Goal: Task Accomplishment & Management: Use online tool/utility

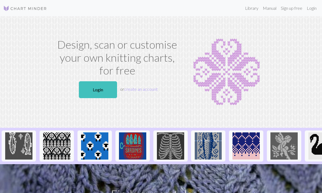
click at [111, 93] on link "Login" at bounding box center [98, 89] width 38 height 17
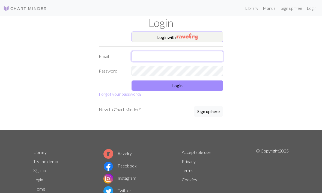
click at [165, 53] on input "text" at bounding box center [177, 56] width 92 height 10
type input "Triptig1604@gmail.com"
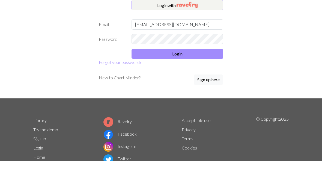
click at [205, 81] on button "Login" at bounding box center [177, 86] width 92 height 10
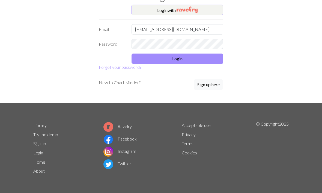
click at [206, 60] on button "Login" at bounding box center [177, 59] width 92 height 10
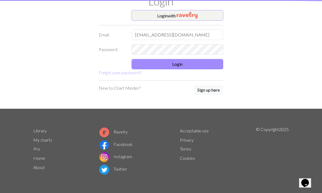
scroll to position [0, 0]
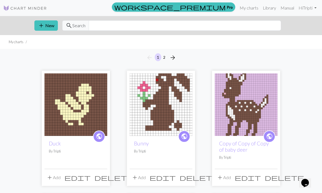
click at [44, 29] on button "add New" at bounding box center [45, 25] width 23 height 10
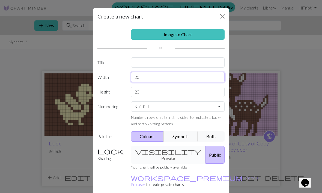
click at [184, 80] on input "20" at bounding box center [178, 77] width 94 height 10
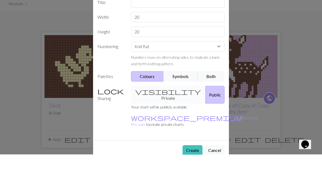
scroll to position [39, 0]
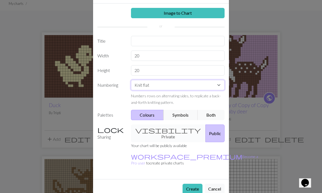
click at [220, 85] on select "Knit flat Knit in the round Lace knitting Cross stitch" at bounding box center [178, 85] width 94 height 10
click at [195, 184] on button "Create" at bounding box center [192, 189] width 20 height 10
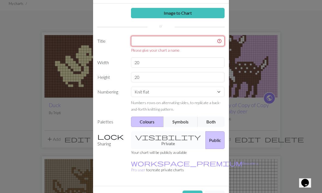
click at [187, 42] on input "text" at bounding box center [178, 41] width 94 height 10
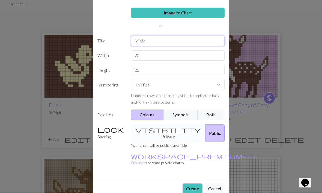
type input "Miata"
click at [203, 13] on link "Image to Chart" at bounding box center [178, 13] width 94 height 10
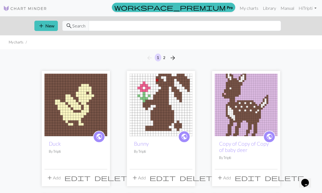
click at [53, 25] on button "add New" at bounding box center [45, 26] width 23 height 10
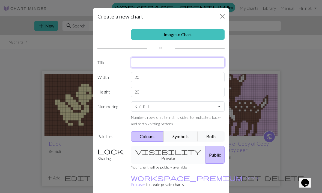
click at [196, 63] on input "text" at bounding box center [178, 62] width 94 height 10
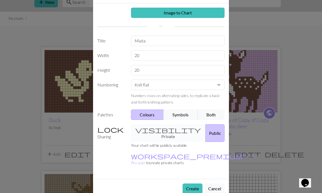
scroll to position [22, 0]
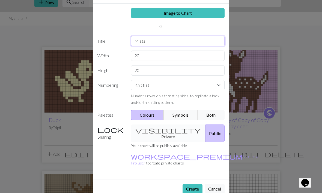
type input "Miata"
click at [192, 184] on button "Create" at bounding box center [192, 189] width 20 height 10
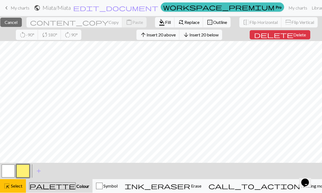
click at [26, 170] on button "button" at bounding box center [22, 171] width 13 height 13
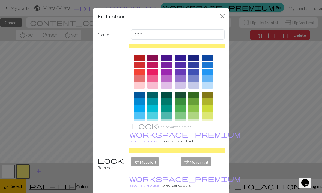
click at [220, 17] on button "Close" at bounding box center [222, 16] width 9 height 9
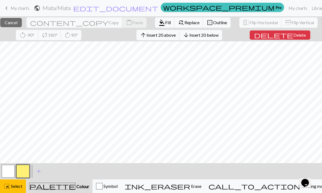
click at [22, 24] on button "close Cancel" at bounding box center [11, 22] width 22 height 9
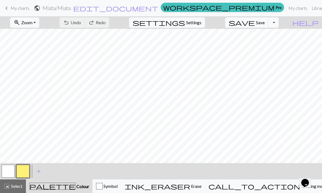
click at [28, 169] on button "button" at bounding box center [22, 171] width 13 height 13
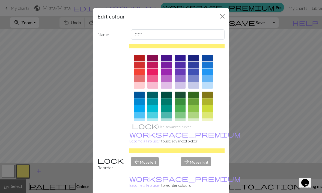
click at [183, 129] on div at bounding box center [179, 132] width 11 height 7
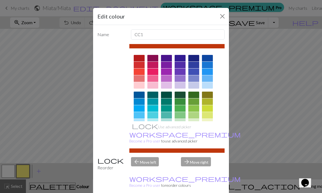
click at [274, 106] on div "Edit colour Name CC1 Use advanced picker workspace_premium Become a Pro user to…" at bounding box center [161, 96] width 322 height 193
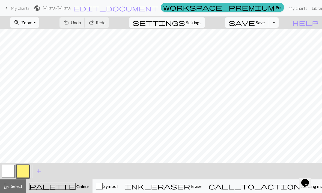
click at [26, 168] on button "button" at bounding box center [22, 171] width 13 height 13
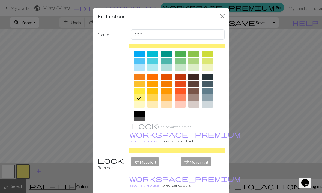
scroll to position [59, 0]
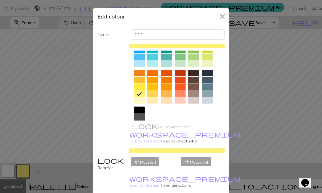
click at [138, 109] on div at bounding box center [139, 110] width 11 height 7
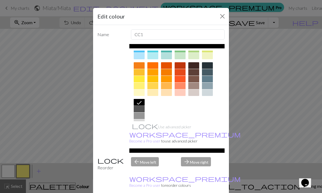
scroll to position [66, 0]
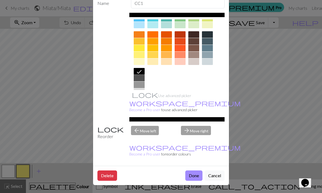
click at [196, 177] on button "Done" at bounding box center [193, 176] width 17 height 10
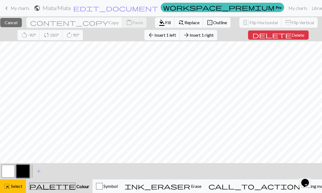
click at [17, 23] on span "Cancel" at bounding box center [11, 22] width 13 height 5
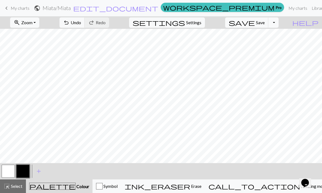
click at [39, 23] on button "zoom_in Zoom Zoom" at bounding box center [24, 22] width 29 height 10
click at [53, 34] on button "Fit all" at bounding box center [31, 34] width 43 height 9
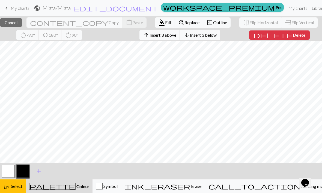
click at [216, 37] on span "Insert 3 below" at bounding box center [203, 34] width 27 height 5
click at [216, 36] on span "Insert 3 below" at bounding box center [203, 34] width 27 height 5
click at [216, 37] on span "Insert 3 below" at bounding box center [203, 34] width 27 height 5
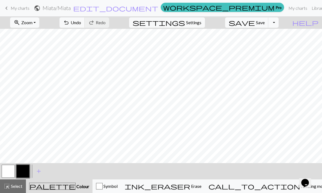
click at [39, 23] on button "zoom_in Zoom Zoom" at bounding box center [24, 22] width 29 height 10
click at [52, 35] on button "Fit all" at bounding box center [31, 34] width 43 height 9
click at [12, 172] on button "button" at bounding box center [8, 171] width 13 height 13
click at [26, 172] on button "button" at bounding box center [22, 171] width 13 height 13
click at [10, 171] on button "button" at bounding box center [8, 171] width 13 height 13
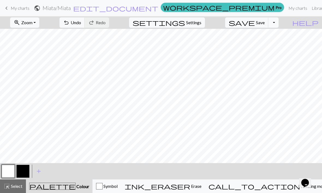
click at [28, 173] on button "button" at bounding box center [22, 171] width 13 height 13
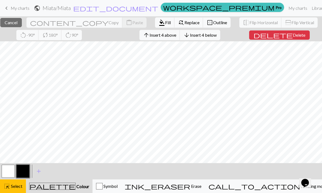
click at [176, 35] on span "Insert 4 above" at bounding box center [162, 34] width 27 height 5
click at [17, 22] on span "Cancel" at bounding box center [11, 22] width 13 height 5
click at [213, 37] on span "Insert 5 right" at bounding box center [201, 34] width 24 height 5
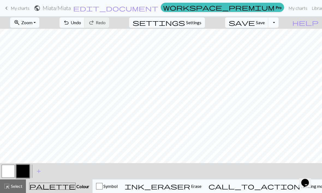
click at [13, 174] on button "button" at bounding box center [8, 171] width 13 height 13
click at [26, 171] on button "button" at bounding box center [22, 171] width 13 height 13
click at [27, 171] on button "button" at bounding box center [22, 171] width 13 height 13
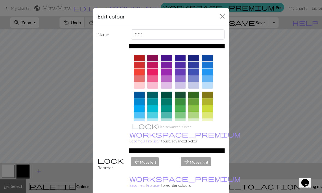
click at [221, 16] on button "Close" at bounding box center [222, 16] width 9 height 9
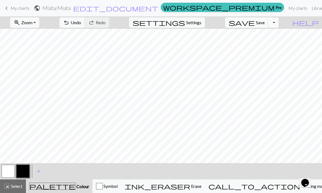
click at [12, 170] on button "button" at bounding box center [8, 171] width 13 height 13
click at [28, 174] on button "button" at bounding box center [22, 171] width 13 height 13
click at [81, 25] on span "Undo" at bounding box center [76, 22] width 10 height 5
click at [81, 22] on span "Undo" at bounding box center [76, 22] width 10 height 5
click at [81, 25] on span "Undo" at bounding box center [76, 22] width 10 height 5
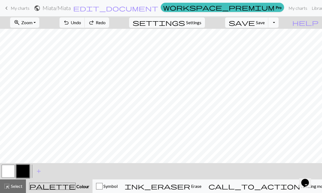
click at [81, 25] on span "Undo" at bounding box center [76, 22] width 10 height 5
click at [81, 21] on span "Undo" at bounding box center [76, 22] width 10 height 5
click at [81, 24] on span "Undo" at bounding box center [76, 22] width 10 height 5
click at [81, 23] on span "Undo" at bounding box center [76, 22] width 10 height 5
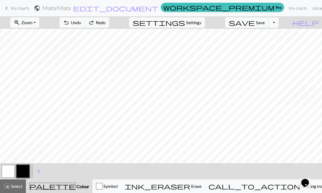
click at [81, 25] on span "Undo" at bounding box center [76, 22] width 10 height 5
click at [85, 25] on button "undo Undo Undo" at bounding box center [71, 22] width 25 height 10
click at [81, 25] on span "Undo" at bounding box center [76, 22] width 10 height 5
click at [41, 175] on span "add" at bounding box center [38, 172] width 7 height 8
click at [11, 171] on button "button" at bounding box center [8, 171] width 13 height 13
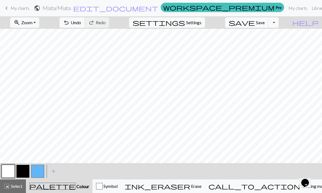
click at [25, 172] on button "button" at bounding box center [22, 171] width 13 height 13
click at [12, 171] on button "button" at bounding box center [8, 171] width 13 height 13
click at [25, 165] on button "button" at bounding box center [22, 171] width 13 height 13
click at [13, 174] on button "button" at bounding box center [8, 171] width 13 height 13
click at [28, 168] on button "button" at bounding box center [22, 171] width 13 height 13
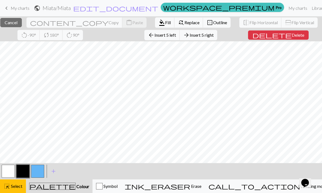
click at [213, 35] on span "Insert 5 right" at bounding box center [201, 34] width 24 height 5
click at [213, 36] on span "Insert 6 right" at bounding box center [201, 34] width 24 height 5
click at [213, 36] on span "Insert 8 right" at bounding box center [201, 34] width 24 height 5
click at [213, 36] on span "Insert 9 right" at bounding box center [201, 34] width 24 height 5
click at [22, 23] on button "close Cancel" at bounding box center [11, 22] width 22 height 9
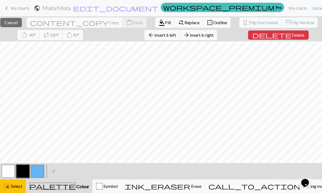
click at [213, 37] on span "Insert 6 right" at bounding box center [201, 34] width 24 height 5
click at [213, 34] on span "Insert 4 right" at bounding box center [201, 34] width 24 height 5
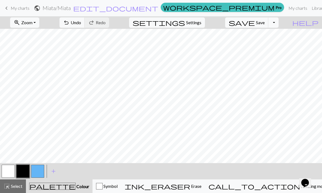
click at [81, 24] on span "Undo" at bounding box center [76, 22] width 10 height 5
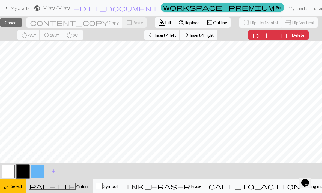
click at [217, 38] on button "arrow_forward Insert 4 right" at bounding box center [198, 35] width 38 height 10
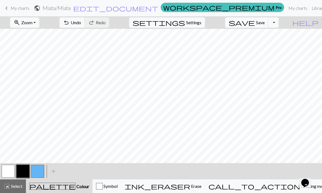
click at [32, 25] on span "Zoom" at bounding box center [26, 22] width 11 height 5
click at [49, 36] on button "Fit all" at bounding box center [31, 34] width 43 height 9
click at [85, 27] on button "undo Undo Undo" at bounding box center [71, 22] width 25 height 10
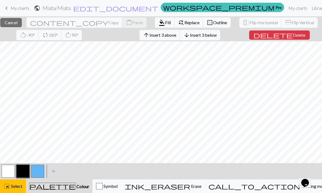
click at [216, 35] on span "Insert 3 below" at bounding box center [203, 34] width 27 height 5
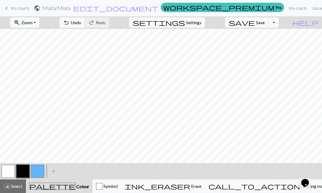
click at [81, 25] on span "Undo" at bounding box center [76, 22] width 10 height 5
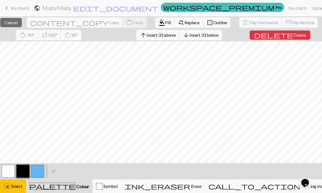
click at [17, 24] on span "Cancel" at bounding box center [11, 22] width 13 height 5
click at [216, 35] on span "Insert 1 below" at bounding box center [203, 34] width 27 height 5
click at [216, 36] on span "Insert 3 below" at bounding box center [203, 34] width 27 height 5
click at [220, 39] on button "arrow_downward Insert 4 below" at bounding box center [200, 35] width 40 height 10
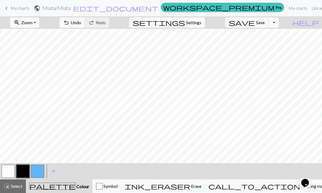
click at [39, 23] on button "zoom_in Zoom Zoom" at bounding box center [24, 22] width 29 height 10
click at [53, 34] on button "Fit all" at bounding box center [31, 34] width 43 height 9
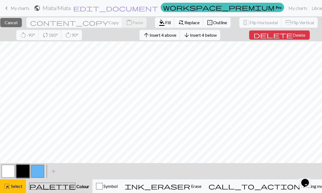
click at [216, 36] on span "Insert 4 below" at bounding box center [203, 34] width 27 height 5
click at [216, 36] on span "Insert 2 below" at bounding box center [203, 34] width 27 height 5
click at [220, 31] on button "arrow_downward Insert 2 below" at bounding box center [200, 35] width 40 height 10
click at [220, 38] on button "arrow_downward Insert 3 below" at bounding box center [200, 35] width 40 height 10
click at [216, 34] on span "Insert 1 below" at bounding box center [203, 34] width 27 height 5
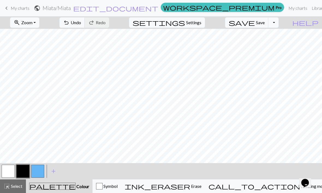
click at [24, 171] on button "button" at bounding box center [22, 171] width 13 height 13
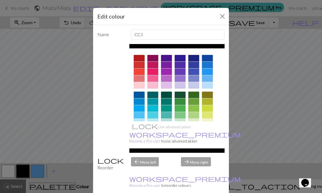
click at [225, 15] on button "Close" at bounding box center [222, 16] width 9 height 9
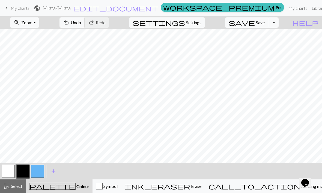
click at [81, 23] on span "Undo" at bounding box center [76, 22] width 10 height 5
click at [81, 24] on span "Undo" at bounding box center [76, 22] width 10 height 5
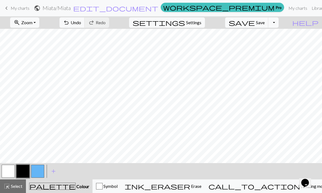
click at [81, 24] on span "Undo" at bounding box center [76, 22] width 10 height 5
click at [11, 169] on button "button" at bounding box center [8, 171] width 13 height 13
click at [24, 171] on button "button" at bounding box center [22, 171] width 13 height 13
click at [81, 22] on span "Undo" at bounding box center [76, 22] width 10 height 5
click at [11, 170] on button "button" at bounding box center [8, 171] width 13 height 13
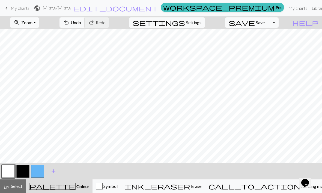
click at [26, 174] on button "button" at bounding box center [22, 171] width 13 height 13
click at [85, 17] on button "undo Undo Undo" at bounding box center [71, 22] width 25 height 10
click at [14, 174] on button "button" at bounding box center [8, 171] width 13 height 13
click at [29, 170] on button "button" at bounding box center [22, 171] width 13 height 13
click at [81, 24] on span "Undo" at bounding box center [76, 22] width 10 height 5
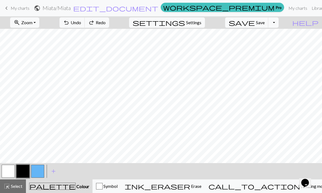
click at [85, 25] on button "undo Undo Undo" at bounding box center [71, 22] width 25 height 10
click at [5, 177] on button "button" at bounding box center [8, 171] width 13 height 13
click at [7, 175] on button "button" at bounding box center [8, 171] width 13 height 13
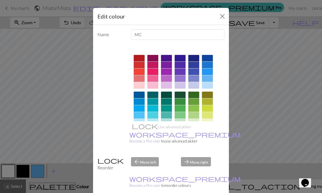
click at [204, 87] on div at bounding box center [207, 85] width 11 height 7
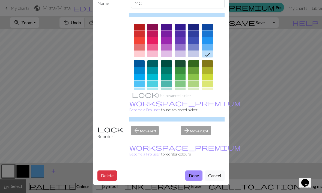
scroll to position [32, 0]
click at [195, 174] on button "Done" at bounding box center [193, 176] width 17 height 10
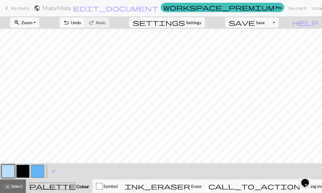
click at [38, 175] on button "button" at bounding box center [37, 171] width 13 height 13
click at [39, 177] on button "button" at bounding box center [37, 171] width 13 height 13
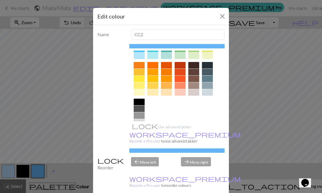
scroll to position [66, 0]
click at [140, 131] on div at bounding box center [139, 130] width 11 height 7
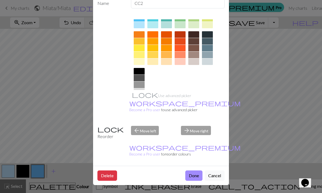
scroll to position [32, 0]
click at [195, 174] on button "Done" at bounding box center [193, 176] width 17 height 10
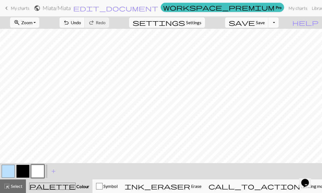
click at [26, 172] on button "button" at bounding box center [22, 171] width 13 height 13
click at [38, 170] on button "button" at bounding box center [37, 171] width 13 height 13
click at [54, 173] on span "add" at bounding box center [53, 172] width 7 height 8
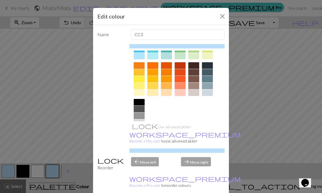
scroll to position [66, 0]
click at [181, 67] on div at bounding box center [179, 66] width 11 height 7
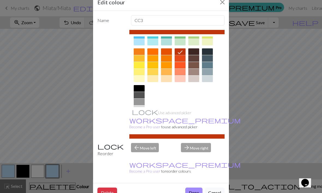
scroll to position [19, 0]
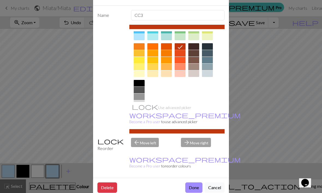
click at [196, 185] on button "Done" at bounding box center [193, 188] width 17 height 10
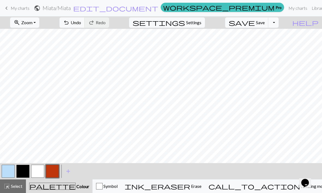
click at [81, 23] on span "Undo" at bounding box center [76, 22] width 10 height 5
click at [32, 21] on span "Zoom" at bounding box center [26, 22] width 11 height 5
click at [53, 33] on button "Fit all" at bounding box center [31, 34] width 43 height 9
click at [39, 26] on button "zoom_in Zoom Zoom" at bounding box center [24, 22] width 29 height 10
click at [51, 44] on button "Fit width" at bounding box center [31, 43] width 43 height 9
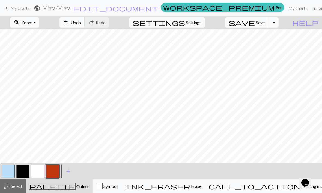
click at [69, 25] on span "undo" at bounding box center [66, 23] width 7 height 8
click at [39, 173] on button "button" at bounding box center [37, 171] width 13 height 13
click at [57, 174] on button "button" at bounding box center [52, 171] width 13 height 13
click at [39, 23] on button "zoom_in Zoom Zoom" at bounding box center [24, 22] width 29 height 10
click at [52, 34] on button "Fit all" at bounding box center [31, 34] width 43 height 9
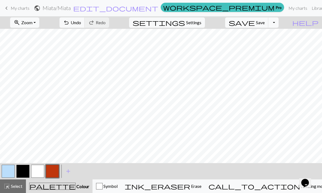
click at [85, 26] on button "undo Undo Undo" at bounding box center [71, 22] width 25 height 10
click at [43, 173] on button "button" at bounding box center [37, 171] width 13 height 13
click at [32, 23] on span "Zoom" at bounding box center [26, 22] width 11 height 5
click at [47, 34] on button "Fit all" at bounding box center [31, 34] width 43 height 9
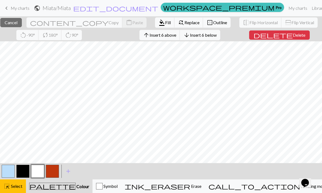
click at [296, 36] on span "Delete" at bounding box center [298, 34] width 13 height 5
click at [293, 37] on span "Delete" at bounding box center [298, 34] width 13 height 5
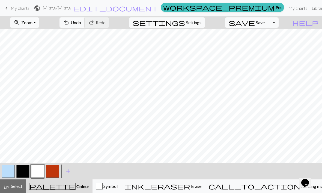
click at [32, 25] on span "Zoom" at bounding box center [26, 22] width 11 height 5
click at [85, 25] on button "undo Undo Undo" at bounding box center [71, 22] width 25 height 10
click at [39, 23] on button "zoom_in Zoom Zoom" at bounding box center [24, 22] width 29 height 10
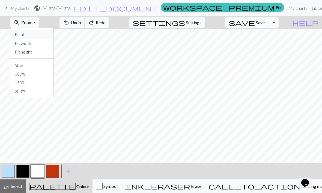
click at [48, 35] on button "Fit all" at bounding box center [31, 34] width 43 height 9
click at [32, 25] on span "Zoom" at bounding box center [26, 22] width 11 height 5
click at [48, 51] on button "Fit height" at bounding box center [31, 52] width 43 height 9
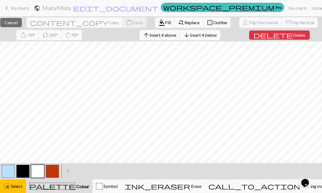
click at [293, 37] on span "Delete" at bounding box center [298, 34] width 13 height 5
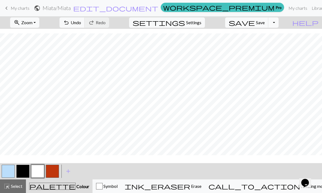
scroll to position [0, 0]
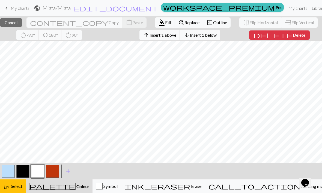
click at [180, 32] on button "arrow_upward Insert 1 above" at bounding box center [159, 35] width 41 height 10
click at [176, 33] on span "Insert 1 above" at bounding box center [162, 34] width 27 height 5
click at [217, 37] on button "arrow_forward Insert 1 right" at bounding box center [198, 35] width 38 height 10
click at [213, 36] on span "Insert 1 right" at bounding box center [201, 34] width 24 height 5
click at [176, 35] on span "Insert 1 left" at bounding box center [165, 34] width 22 height 5
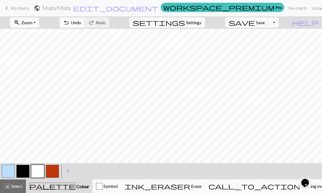
click at [85, 24] on button "undo Undo Undo" at bounding box center [71, 22] width 25 height 10
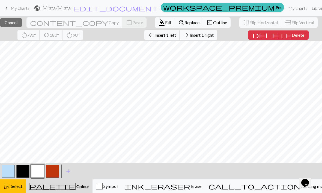
click at [176, 36] on span "Insert 1 left" at bounding box center [165, 34] width 22 height 5
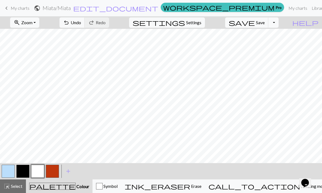
click at [31, 24] on button "zoom_in Zoom Zoom" at bounding box center [24, 22] width 29 height 10
click at [29, 34] on button "Fit all" at bounding box center [31, 34] width 43 height 9
click at [19, 176] on button "button" at bounding box center [22, 171] width 13 height 13
click at [39, 170] on button "button" at bounding box center [37, 171] width 13 height 13
click at [27, 173] on button "button" at bounding box center [22, 171] width 13 height 13
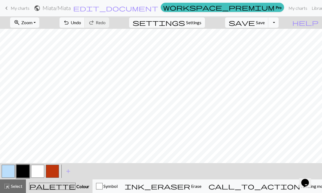
click at [39, 171] on button "button" at bounding box center [37, 171] width 13 height 13
click at [25, 171] on button "button" at bounding box center [22, 171] width 13 height 13
click at [42, 171] on button "button" at bounding box center [37, 171] width 13 height 13
click at [25, 170] on button "button" at bounding box center [22, 171] width 13 height 13
click at [43, 171] on button "button" at bounding box center [37, 171] width 13 height 13
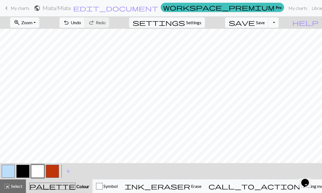
click at [25, 174] on button "button" at bounding box center [22, 171] width 13 height 13
click at [41, 171] on button "button" at bounding box center [37, 171] width 13 height 13
click at [28, 172] on button "button" at bounding box center [22, 171] width 13 height 13
click at [40, 172] on button "button" at bounding box center [37, 171] width 13 height 13
click at [56, 172] on button "button" at bounding box center [52, 171] width 13 height 13
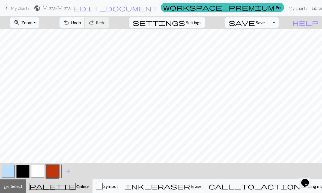
click at [85, 27] on button "undo Undo Undo" at bounding box center [71, 22] width 25 height 10
click at [85, 26] on button "undo Undo Undo" at bounding box center [71, 22] width 25 height 10
click at [85, 27] on button "undo Undo Undo" at bounding box center [71, 22] width 25 height 10
click at [81, 24] on span "Undo" at bounding box center [76, 22] width 10 height 5
click at [81, 22] on span "Undo" at bounding box center [76, 22] width 10 height 5
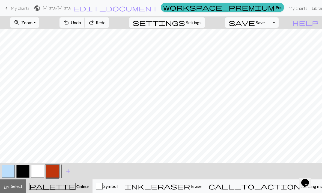
click at [81, 20] on span "Undo" at bounding box center [76, 22] width 10 height 5
click at [109, 26] on button "redo Redo Redo" at bounding box center [96, 22] width 25 height 10
click at [109, 27] on button "redo Redo Redo" at bounding box center [96, 22] width 25 height 10
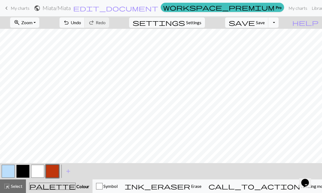
click at [41, 170] on button "button" at bounding box center [37, 171] width 13 height 13
click at [25, 170] on button "button" at bounding box center [22, 171] width 13 height 13
click at [55, 175] on button "button" at bounding box center [52, 171] width 13 height 13
click at [25, 171] on button "button" at bounding box center [22, 171] width 13 height 13
click at [27, 175] on button "button" at bounding box center [22, 171] width 13 height 13
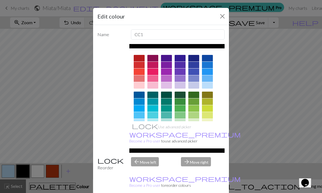
click at [218, 20] on button "Close" at bounding box center [222, 16] width 9 height 9
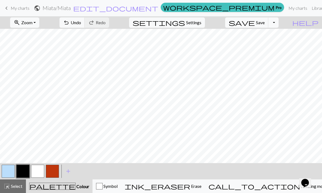
click at [85, 27] on button "undo Undo Undo" at bounding box center [71, 22] width 25 height 10
click at [81, 24] on span "Undo" at bounding box center [76, 22] width 10 height 5
click at [41, 173] on button "button" at bounding box center [37, 171] width 13 height 13
click at [278, 22] on button "Toggle Dropdown" at bounding box center [273, 22] width 10 height 10
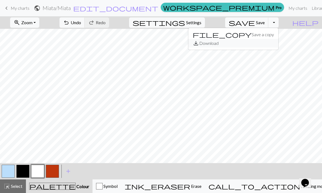
click at [274, 45] on button "save_alt Download" at bounding box center [233, 43] width 90 height 9
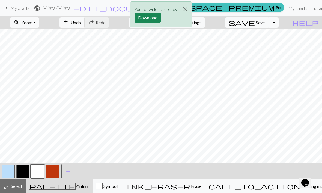
click at [25, 172] on button "button" at bounding box center [22, 171] width 13 height 13
click at [58, 174] on button "button" at bounding box center [52, 171] width 13 height 13
click at [28, 174] on button "button" at bounding box center [22, 171] width 13 height 13
click at [184, 11] on button "Close" at bounding box center [184, 9] width 13 height 15
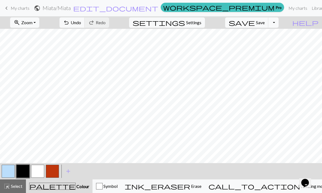
click at [40, 172] on button "button" at bounding box center [37, 171] width 13 height 13
click at [56, 174] on button "button" at bounding box center [52, 171] width 13 height 13
click at [29, 170] on button "button" at bounding box center [22, 171] width 13 height 13
click at [37, 176] on button "button" at bounding box center [37, 171] width 13 height 13
click at [27, 170] on button "button" at bounding box center [22, 171] width 13 height 13
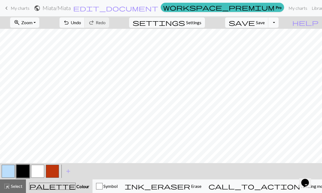
click at [81, 23] on span "Undo" at bounding box center [76, 22] width 10 height 5
click at [109, 26] on button "redo Redo Redo" at bounding box center [96, 22] width 25 height 10
click at [85, 27] on button "undo Undo Undo" at bounding box center [71, 22] width 25 height 10
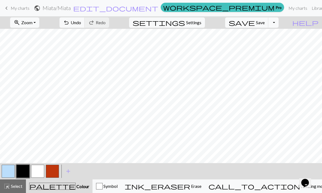
click at [85, 27] on button "undo Undo Undo" at bounding box center [71, 22] width 25 height 10
click at [278, 26] on button "Toggle Dropdown" at bounding box center [273, 22] width 10 height 10
click at [266, 45] on button "save_alt Download" at bounding box center [233, 43] width 90 height 9
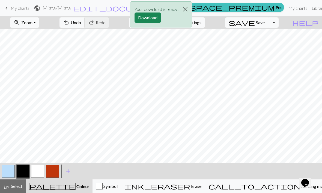
click at [153, 20] on button "Download" at bounding box center [147, 18] width 26 height 10
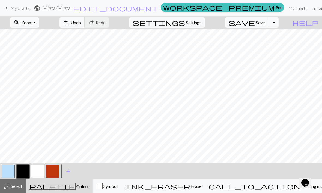
click at [23, 171] on button "button" at bounding box center [22, 171] width 13 height 13
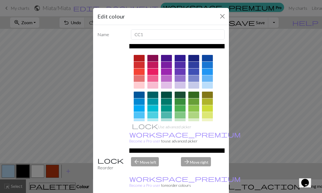
click at [219, 18] on button "Close" at bounding box center [222, 16] width 9 height 9
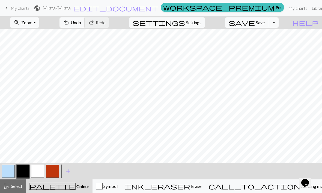
click at [85, 27] on button "undo Undo Undo" at bounding box center [71, 22] width 25 height 10
click at [105, 28] on div "undo Undo Undo redo Redo Redo" at bounding box center [84, 22] width 58 height 13
click at [81, 24] on span "Undo" at bounding box center [76, 22] width 10 height 5
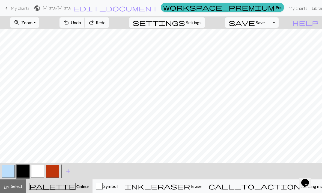
click at [81, 25] on span "Undo" at bounding box center [76, 22] width 10 height 5
click at [40, 171] on button "button" at bounding box center [37, 171] width 13 height 13
click at [22, 170] on button "button" at bounding box center [22, 171] width 13 height 13
click at [35, 175] on button "button" at bounding box center [37, 171] width 13 height 13
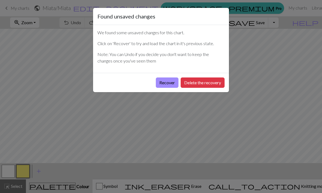
click at [206, 86] on button "Delete the recovery" at bounding box center [202, 83] width 44 height 10
